Goal: Task Accomplishment & Management: Use online tool/utility

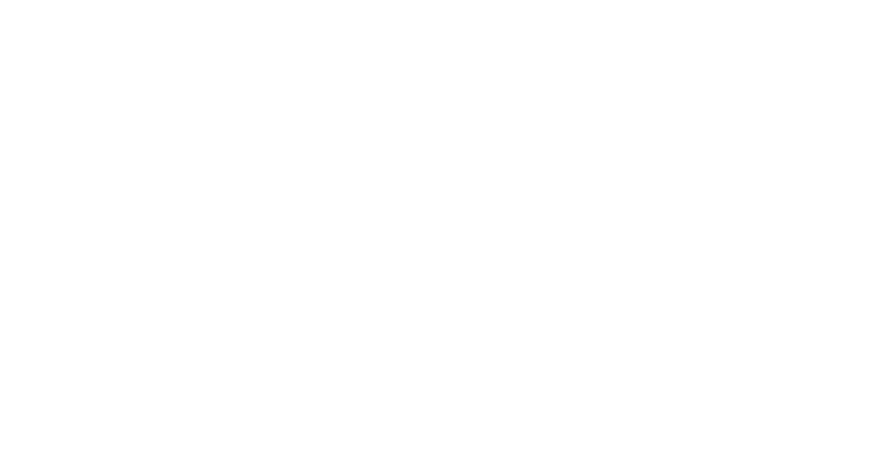
select select "Song"
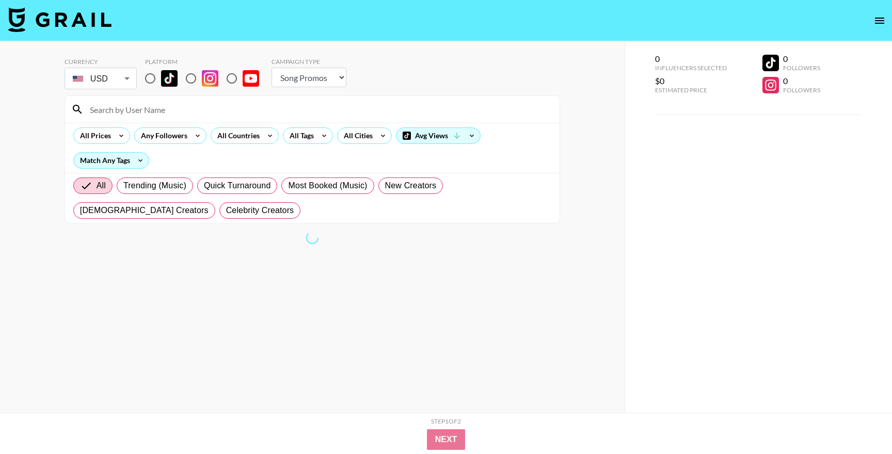
click at [149, 78] on input "radio" at bounding box center [150, 79] width 22 height 22
radio input "true"
click at [238, 136] on div "All Countries" at bounding box center [236, 135] width 51 height 15
click at [261, 138] on div at bounding box center [446, 227] width 892 height 454
click at [246, 136] on div "All Countries" at bounding box center [236, 135] width 51 height 15
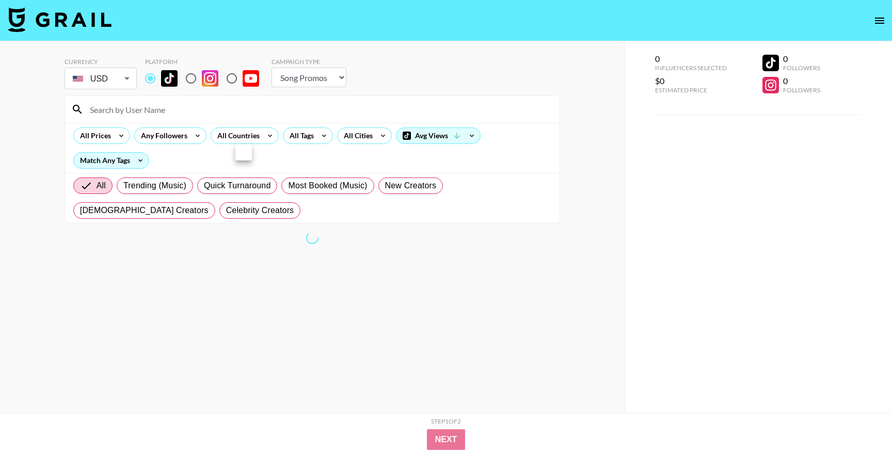
click at [265, 119] on div at bounding box center [446, 227] width 892 height 454
click at [86, 26] on img at bounding box center [59, 19] width 103 height 25
select select "Song"
click at [242, 141] on div "All Countries" at bounding box center [236, 135] width 51 height 15
click at [267, 136] on div at bounding box center [446, 227] width 892 height 454
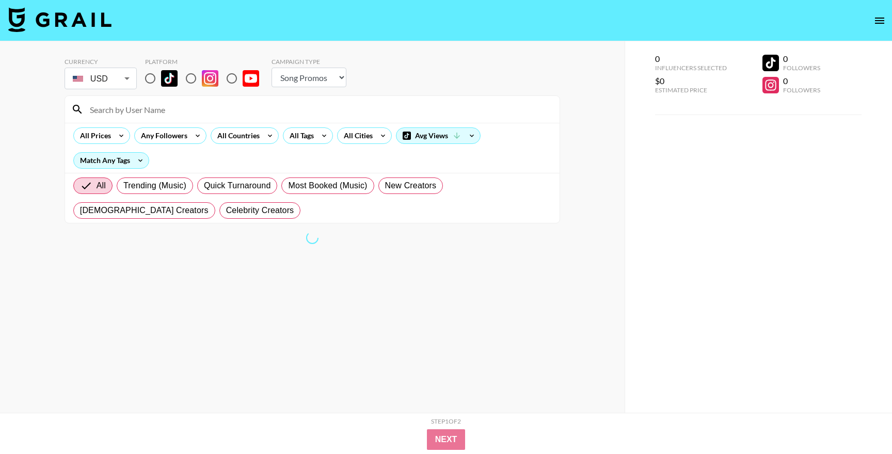
click at [267, 136] on icon at bounding box center [270, 135] width 17 height 15
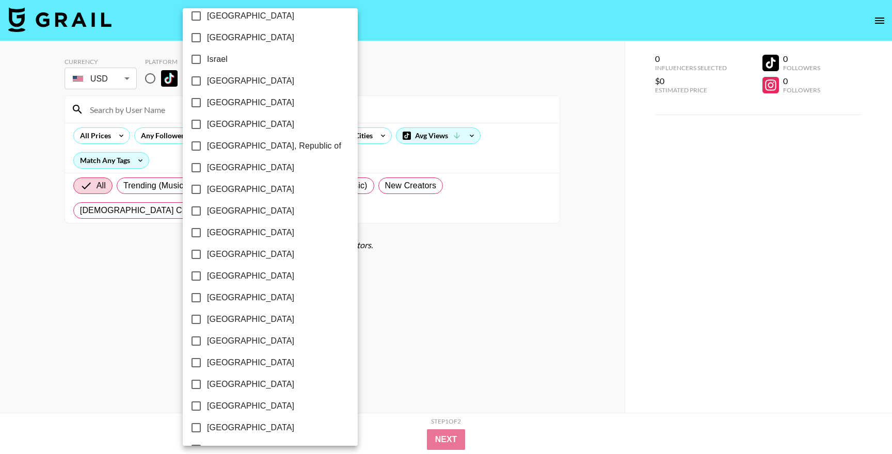
scroll to position [476, 0]
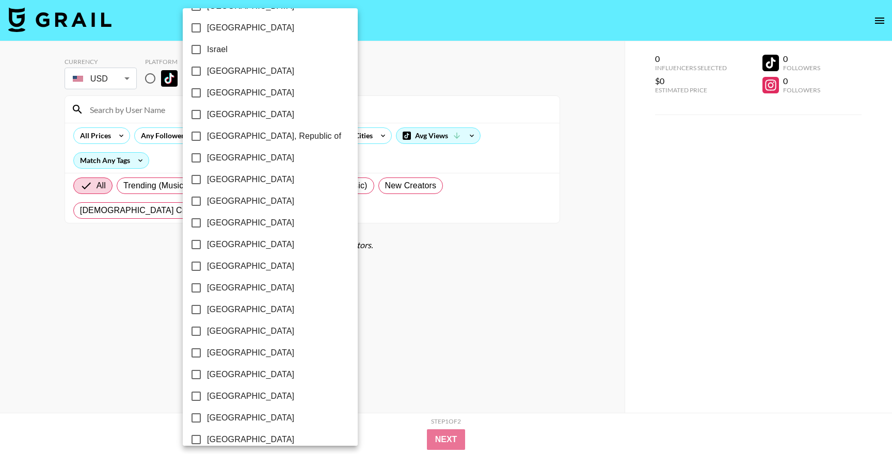
click at [204, 379] on input "[GEOGRAPHIC_DATA]" at bounding box center [196, 375] width 22 height 22
checkbox input "true"
click at [350, 294] on div at bounding box center [446, 227] width 892 height 454
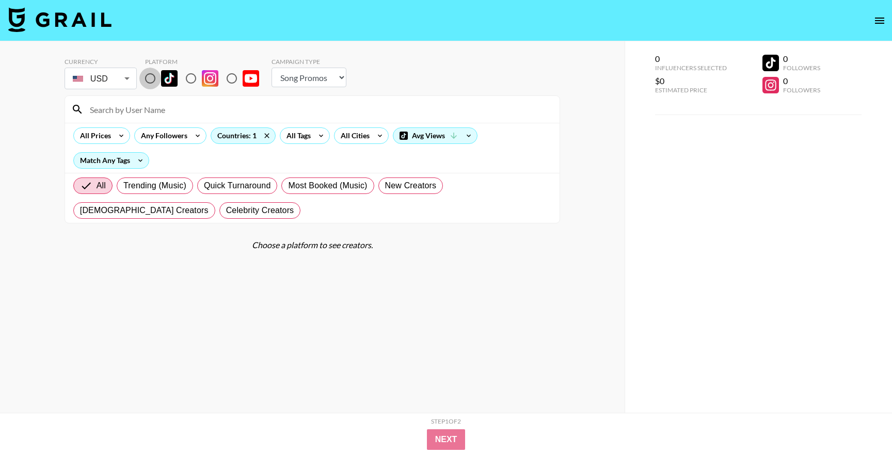
click at [152, 82] on input "radio" at bounding box center [150, 79] width 22 height 22
radio input "true"
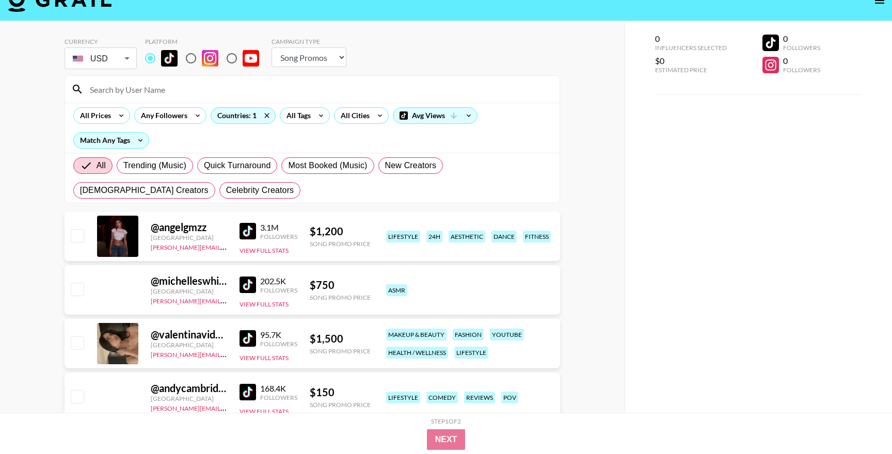
scroll to position [58, 0]
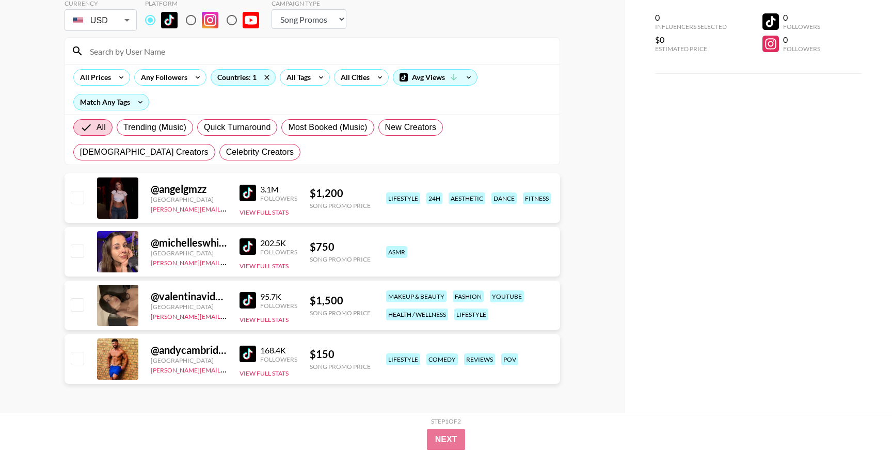
click at [248, 356] on img at bounding box center [247, 354] width 17 height 17
click at [255, 304] on img at bounding box center [247, 300] width 17 height 17
click at [251, 249] on img at bounding box center [247, 246] width 17 height 17
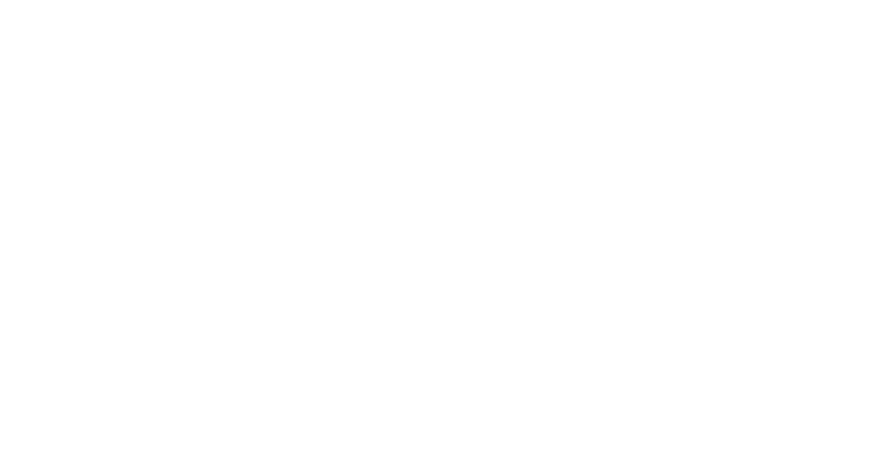
select select "Song"
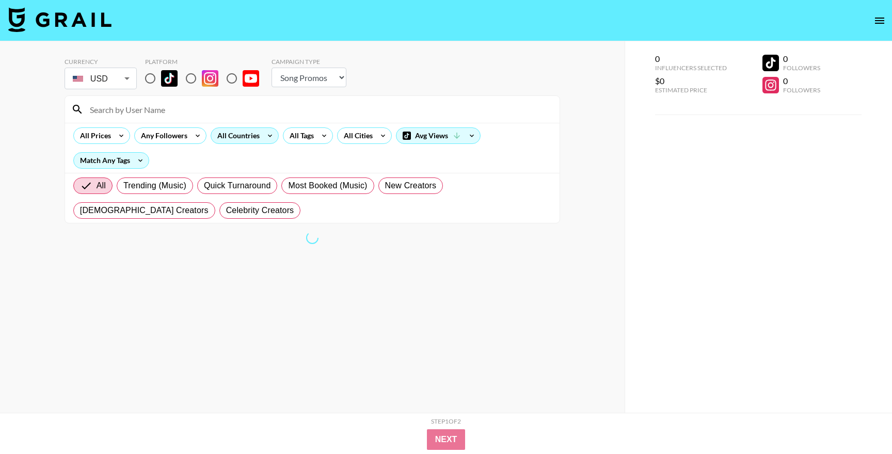
click at [275, 135] on icon at bounding box center [270, 135] width 17 height 15
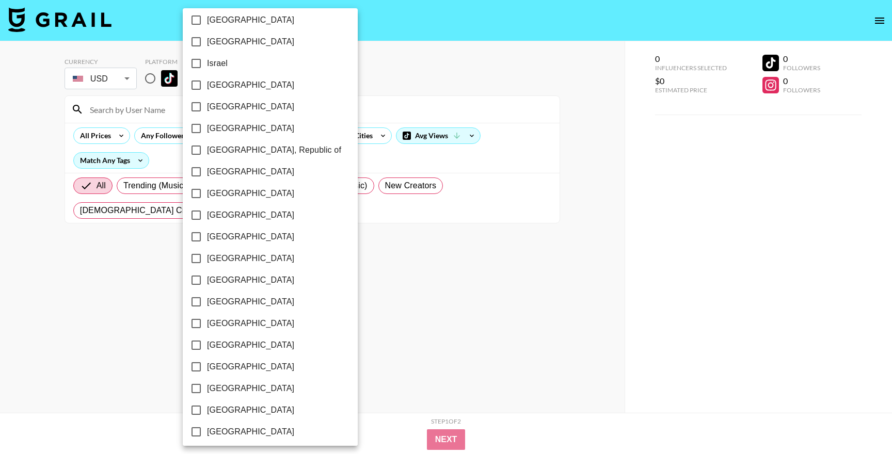
scroll to position [461, 0]
click at [211, 389] on span "[GEOGRAPHIC_DATA]" at bounding box center [250, 389] width 87 height 12
click at [207, 389] on input "[GEOGRAPHIC_DATA]" at bounding box center [196, 390] width 22 height 22
checkbox input "true"
click at [392, 310] on div at bounding box center [446, 227] width 892 height 454
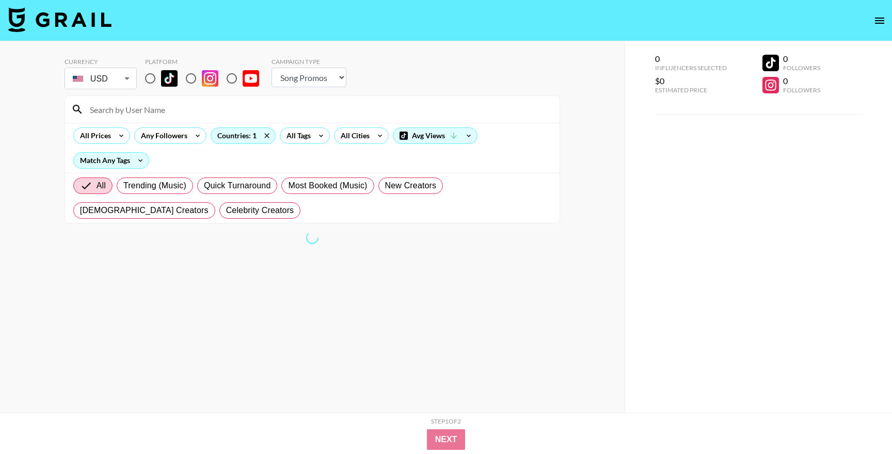
click at [150, 78] on input "radio" at bounding box center [150, 79] width 22 height 22
radio input "true"
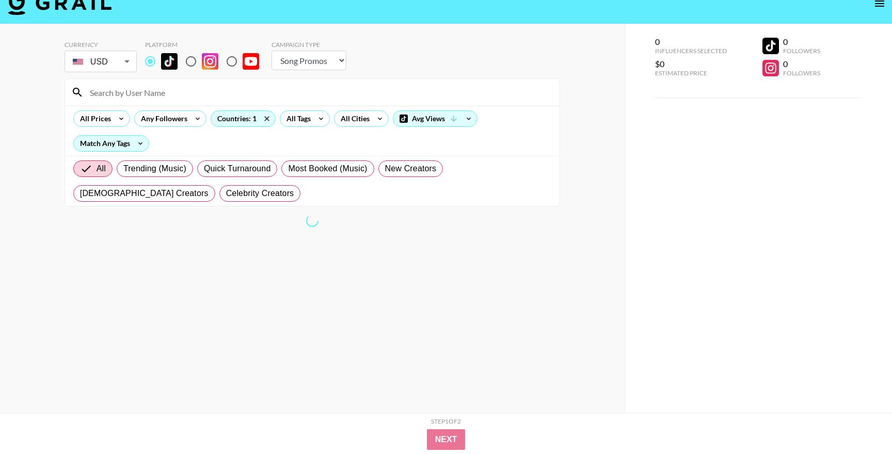
scroll to position [0, 0]
